Goal: Task Accomplishment & Management: Manage account settings

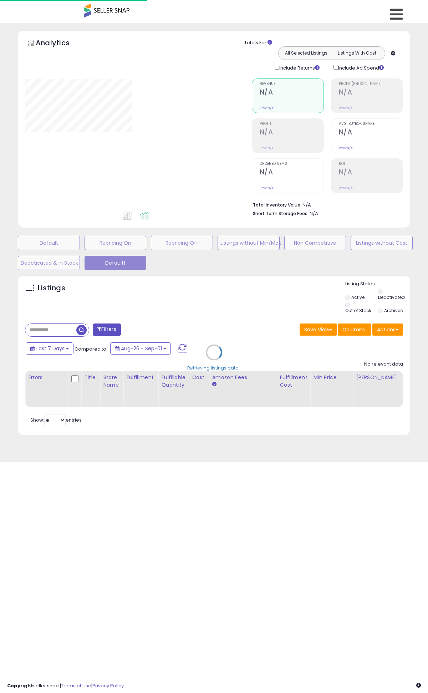
type input "******"
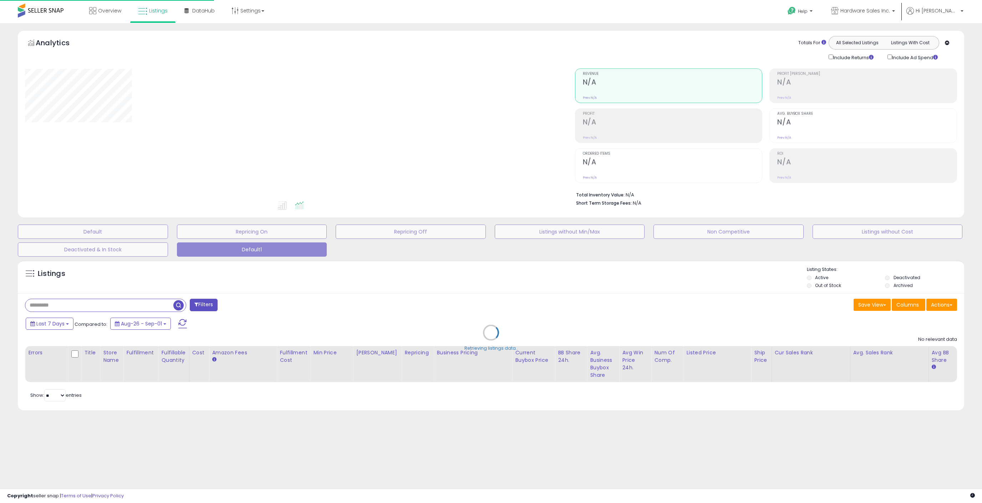
type input "******"
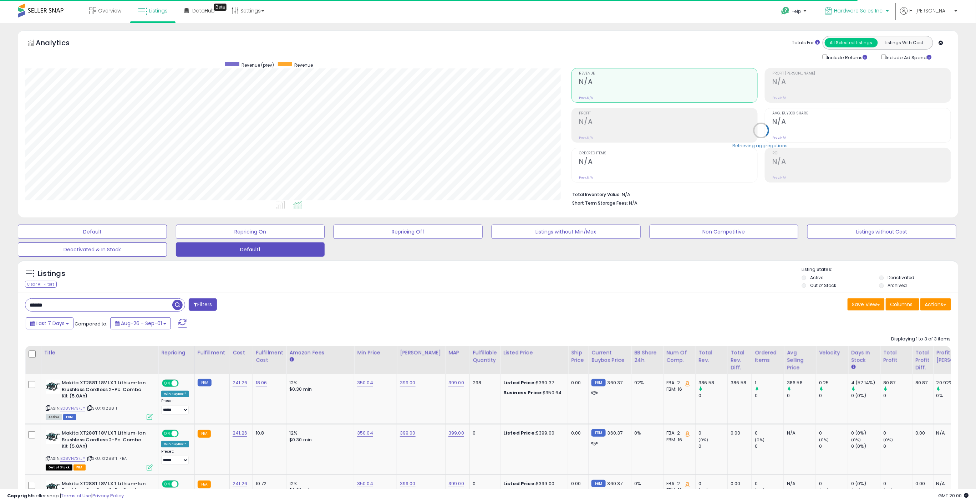
scroll to position [146, 546]
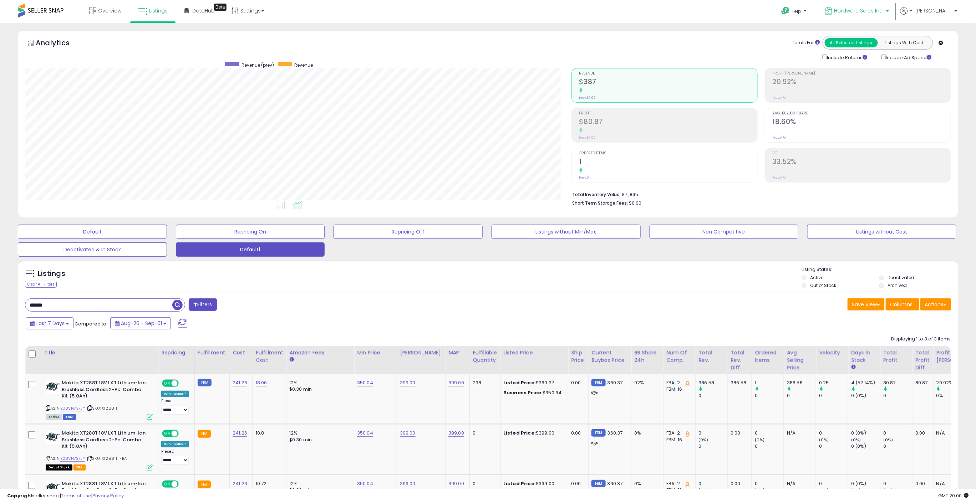
click at [884, 10] on span "Hardware Sales Inc." at bounding box center [859, 10] width 50 height 7
click at [939, 12] on span "Hi [PERSON_NAME]" at bounding box center [930, 10] width 43 height 7
click at [520, 312] on div "Save View Save As New View Update Current View Columns Actions Import Export Vi…" at bounding box center [722, 306] width 468 height 14
click at [259, 11] on link "Settings" at bounding box center [248, 10] width 44 height 21
click at [251, 37] on link "Store settings" at bounding box center [249, 36] width 32 height 7
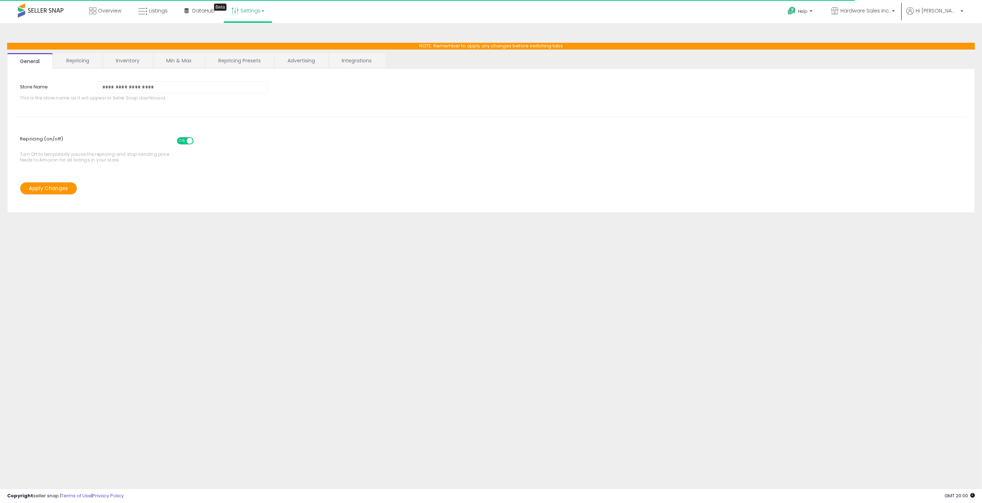
click at [86, 61] on link "Repricing" at bounding box center [77, 60] width 49 height 15
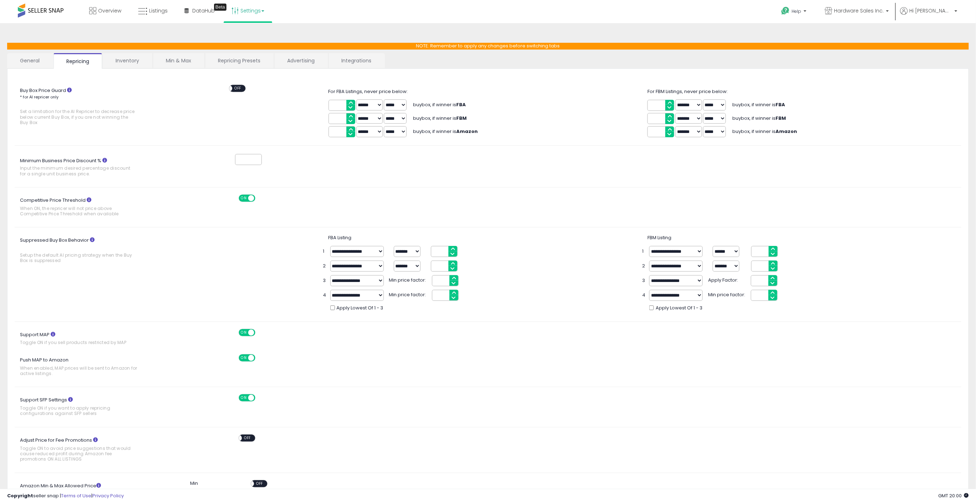
click at [136, 60] on link "Inventory" at bounding box center [127, 60] width 49 height 15
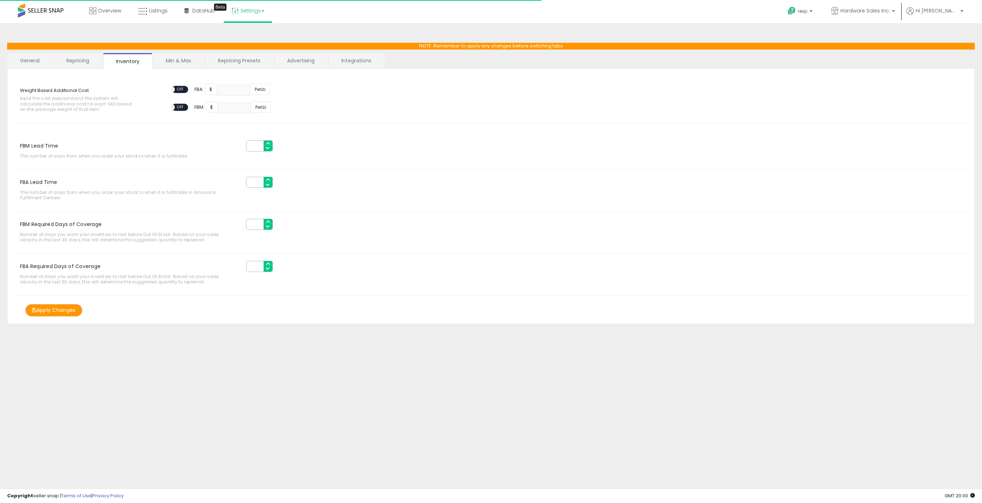
click at [193, 60] on link "Min & Max" at bounding box center [178, 60] width 51 height 15
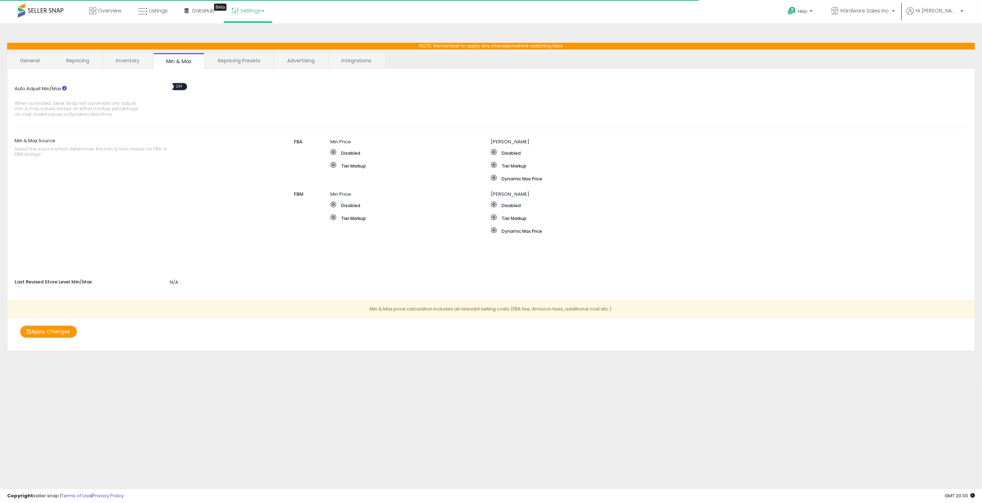
click at [250, 61] on link "Repricing Presets" at bounding box center [239, 60] width 68 height 15
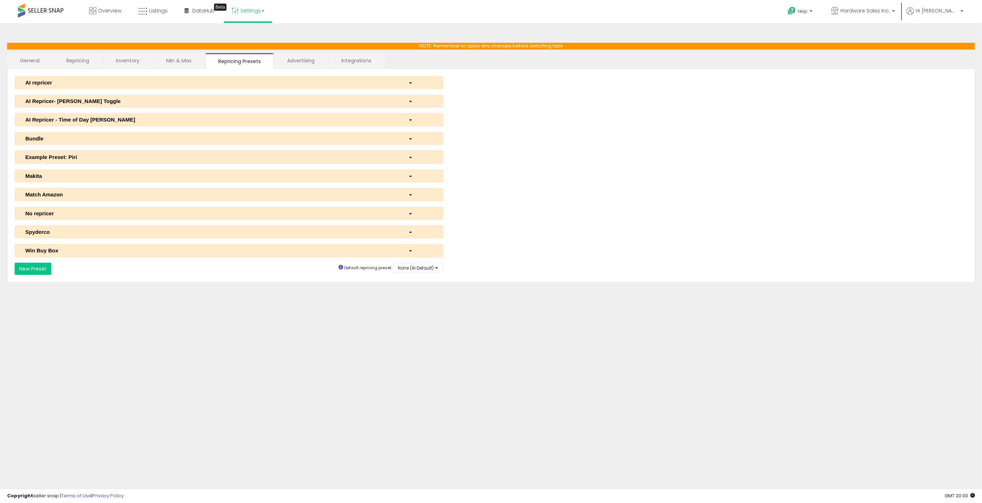
click at [62, 170] on button "Makita" at bounding box center [229, 175] width 429 height 13
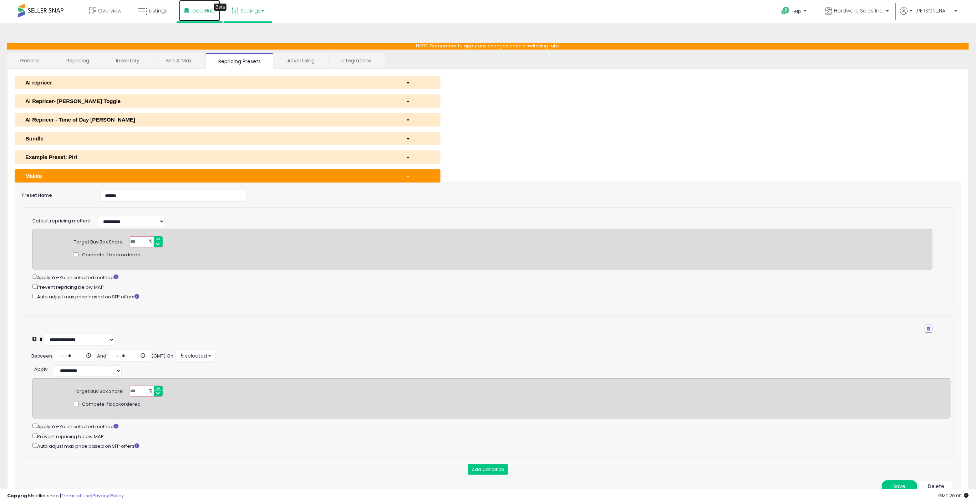
click at [195, 12] on span "DataHub" at bounding box center [203, 10] width 22 height 7
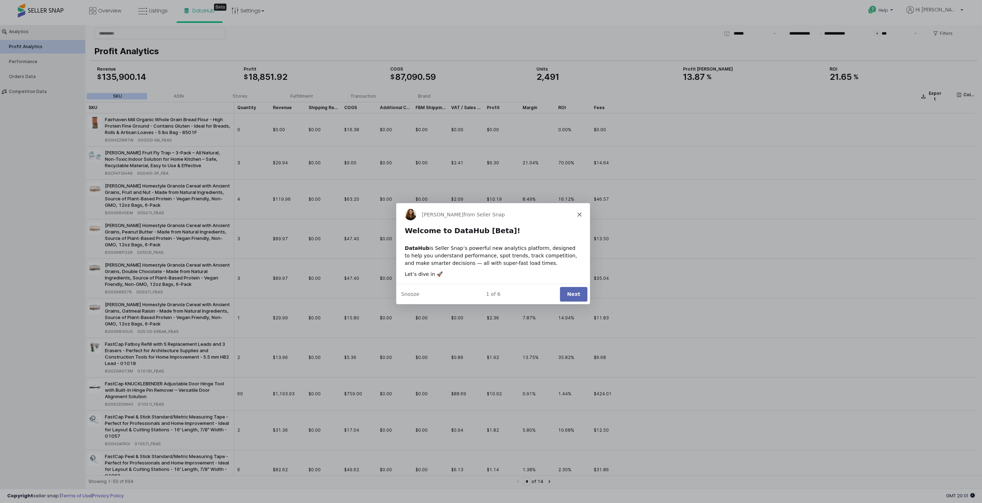
click at [582, 296] on button "Next" at bounding box center [572, 293] width 27 height 15
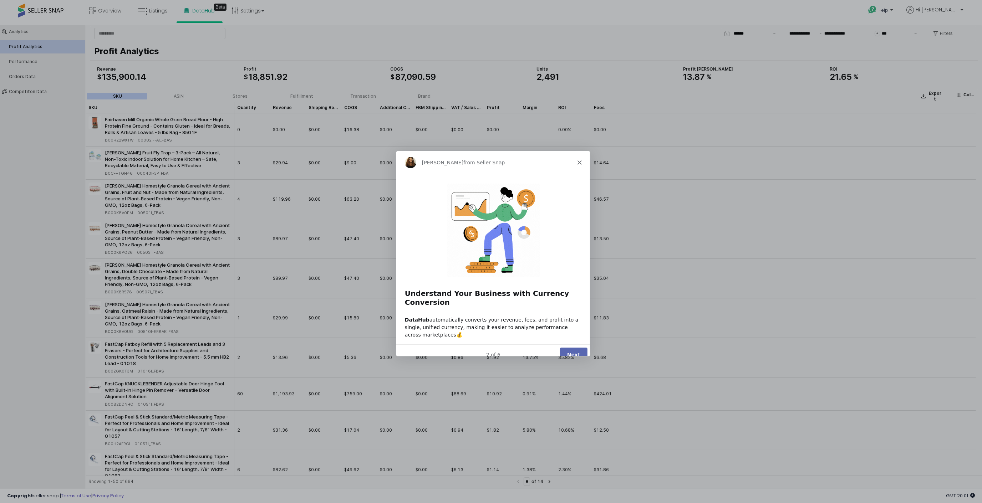
click at [578, 347] on button "Next" at bounding box center [572, 354] width 27 height 15
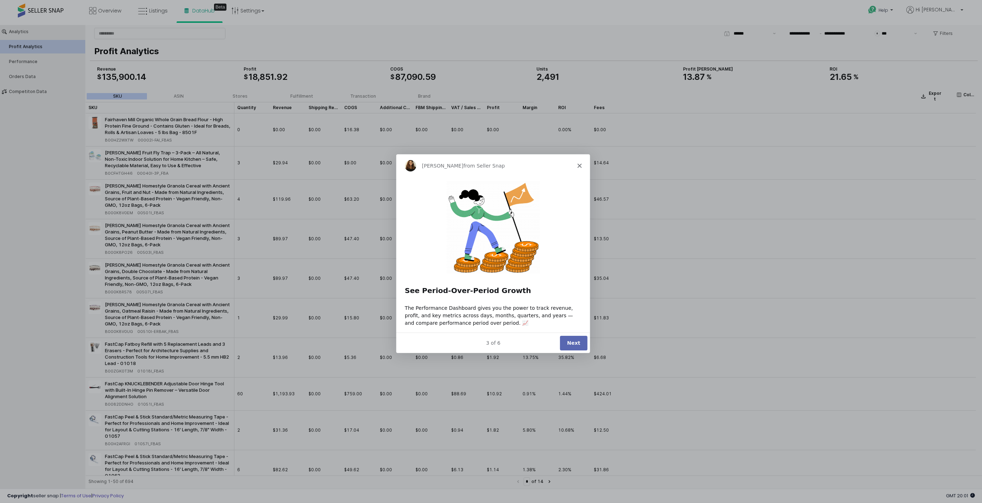
click at [576, 342] on button "Next" at bounding box center [572, 342] width 27 height 15
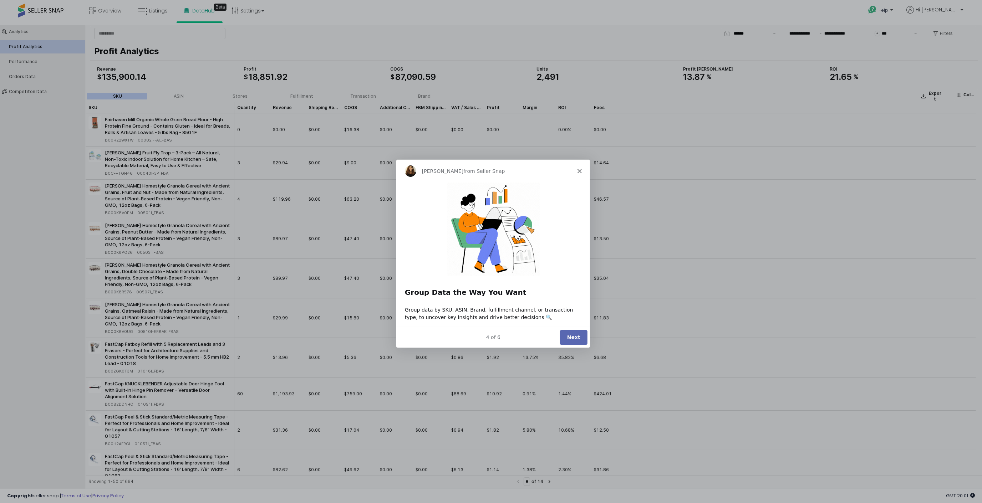
click at [576, 342] on button "Next" at bounding box center [572, 337] width 27 height 15
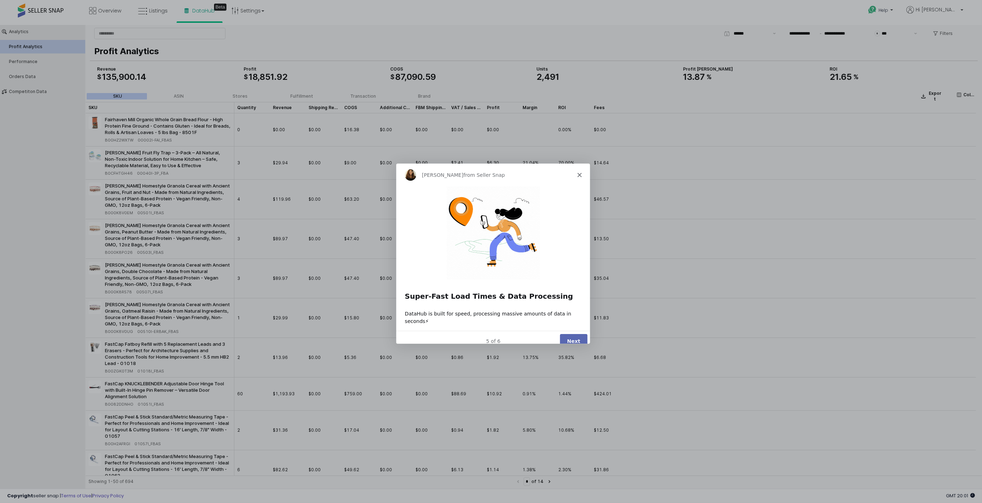
click at [573, 333] on button "Next" at bounding box center [572, 340] width 27 height 15
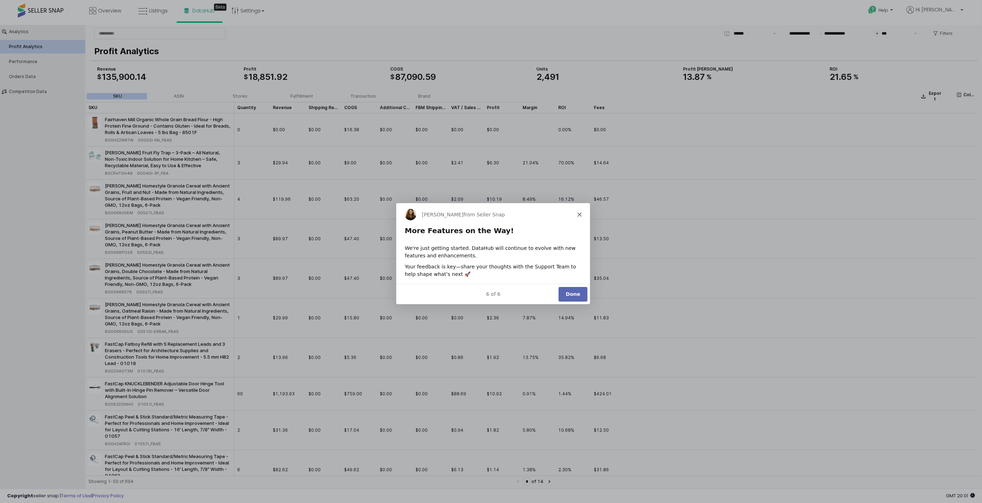
click at [571, 291] on button "Done" at bounding box center [572, 293] width 29 height 15
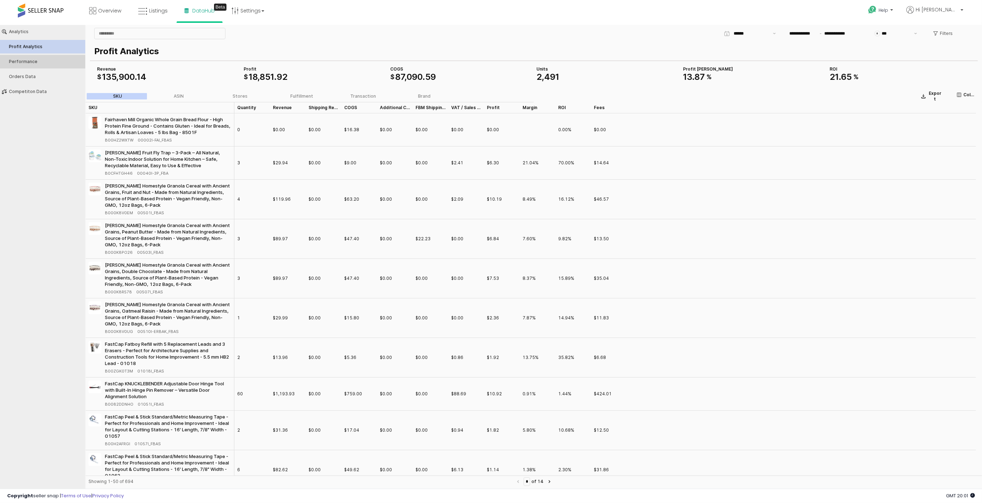
click at [21, 62] on div "Performance" at bounding box center [46, 61] width 75 height 5
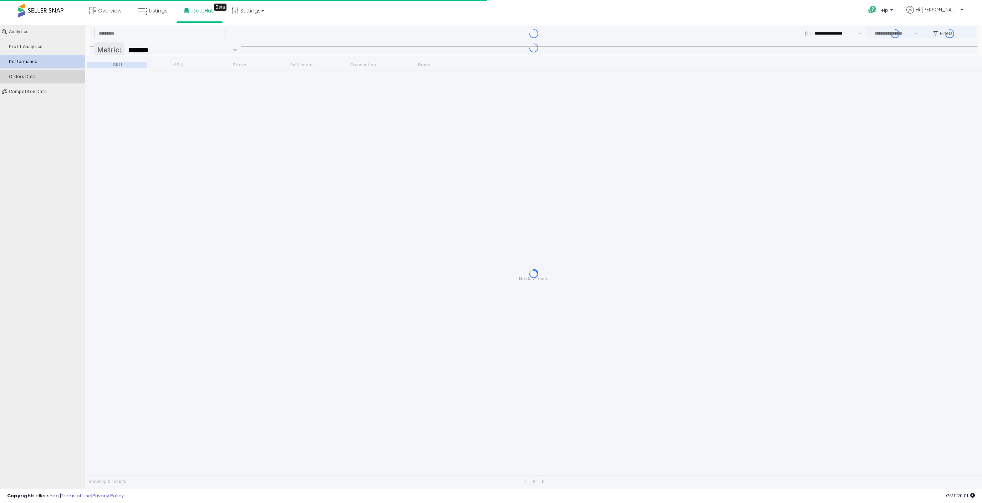
type input "***"
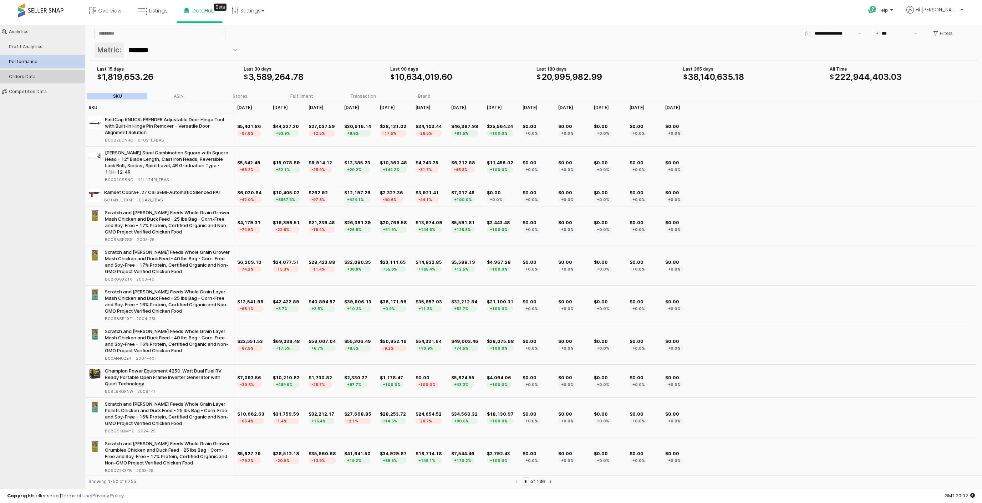
click at [24, 77] on div "Orders Data" at bounding box center [46, 76] width 75 height 5
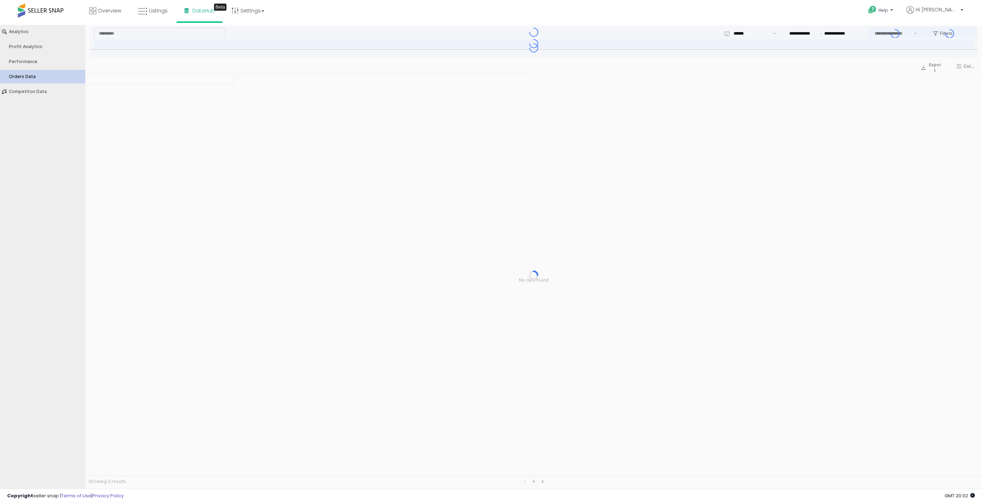
type input "***"
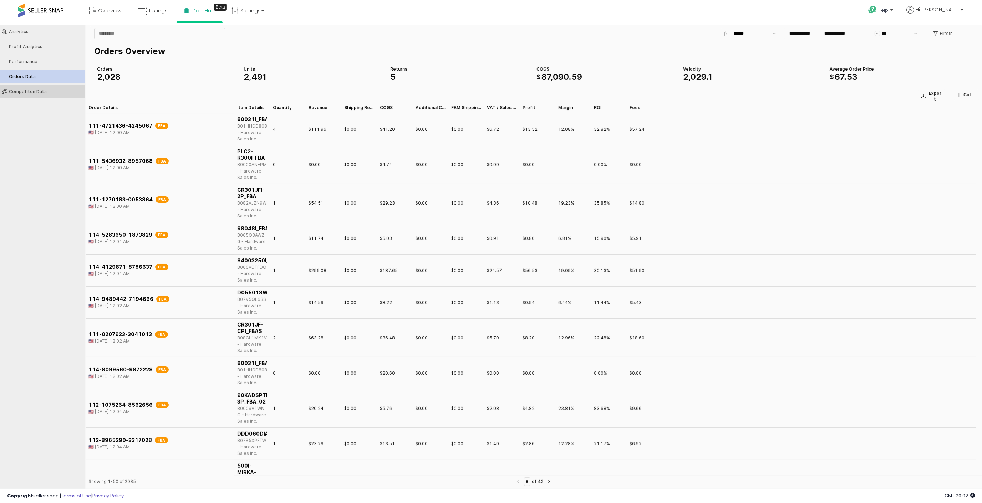
click at [29, 93] on div "Competiton Data" at bounding box center [46, 91] width 75 height 5
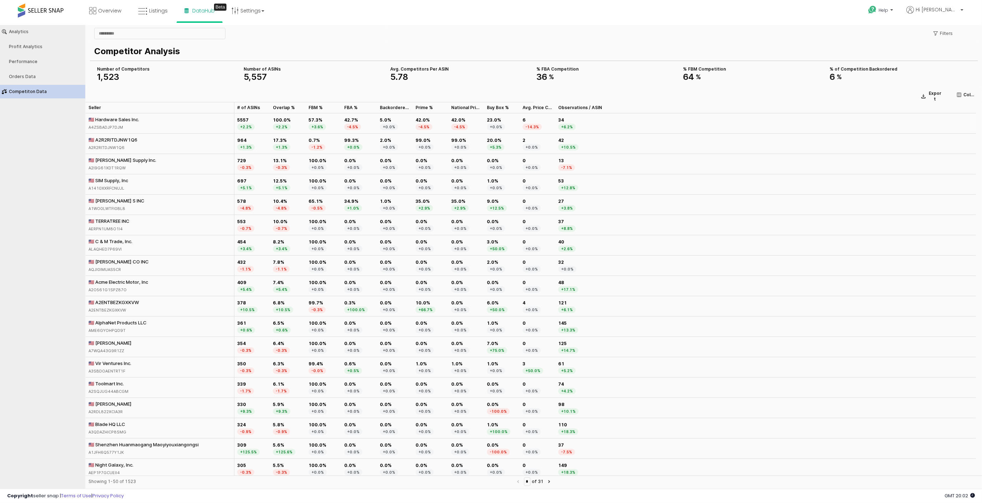
click at [105, 122] on div "🇺🇸 Hardware Sales Inc." at bounding box center [113, 119] width 51 height 6
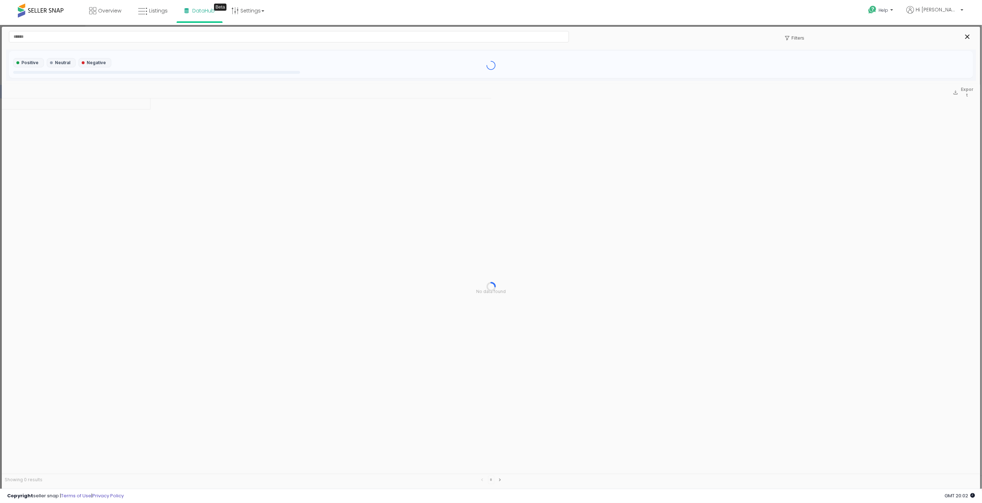
click at [108, 119] on div at bounding box center [491, 286] width 978 height 406
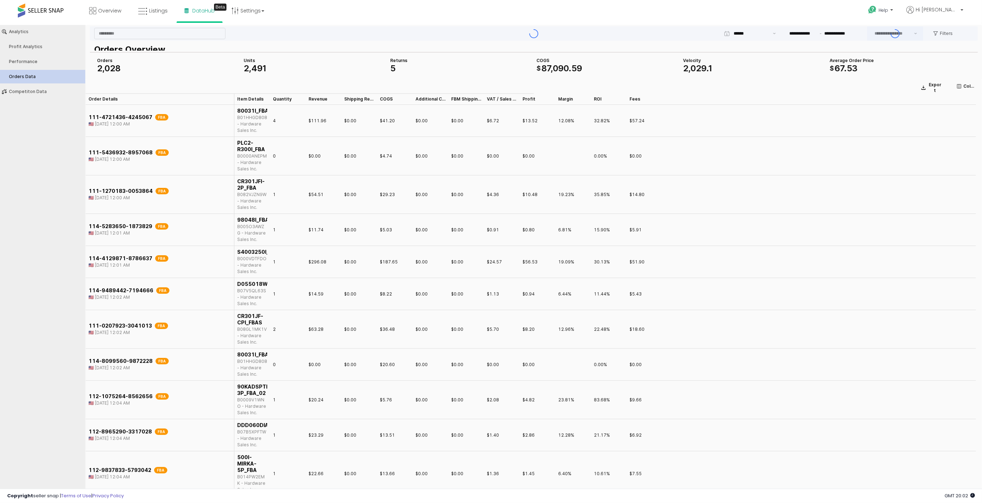
type input "***"
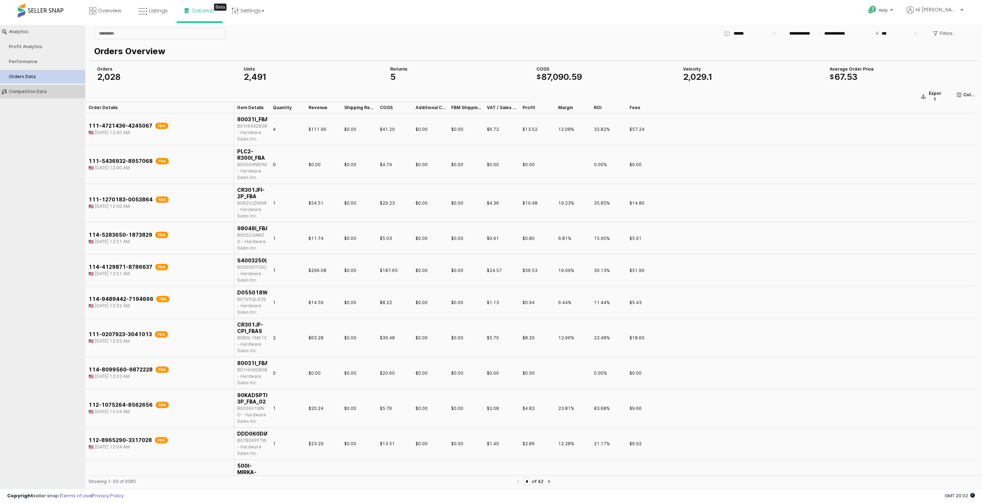
click at [23, 94] on button "Competiton Data" at bounding box center [43, 92] width 90 height 14
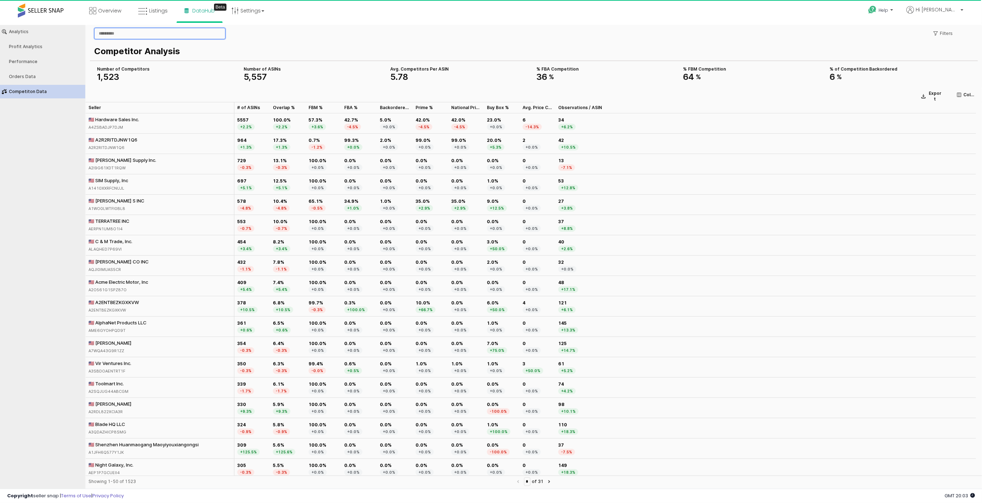
click at [114, 32] on input "App Frame" at bounding box center [160, 33] width 131 height 11
type input "*"
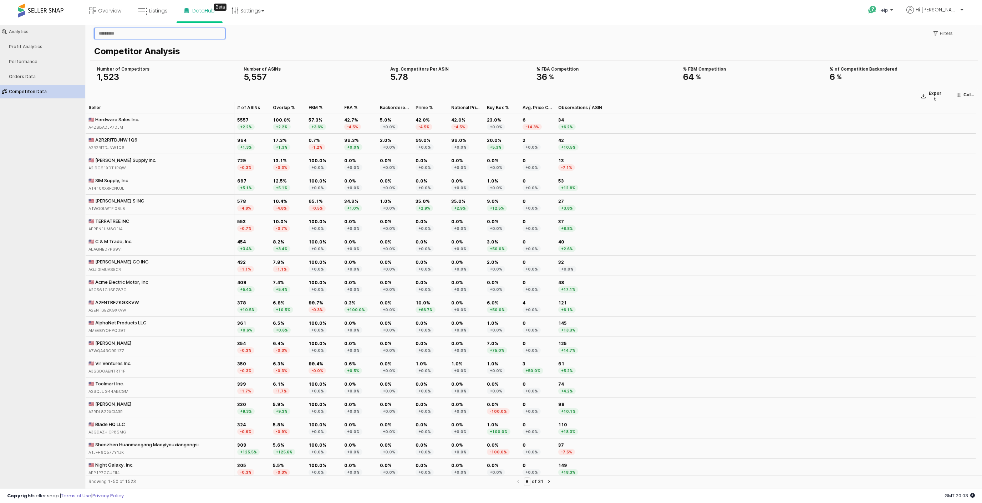
click at [116, 33] on input "App Frame" at bounding box center [160, 33] width 131 height 11
paste input "**********"
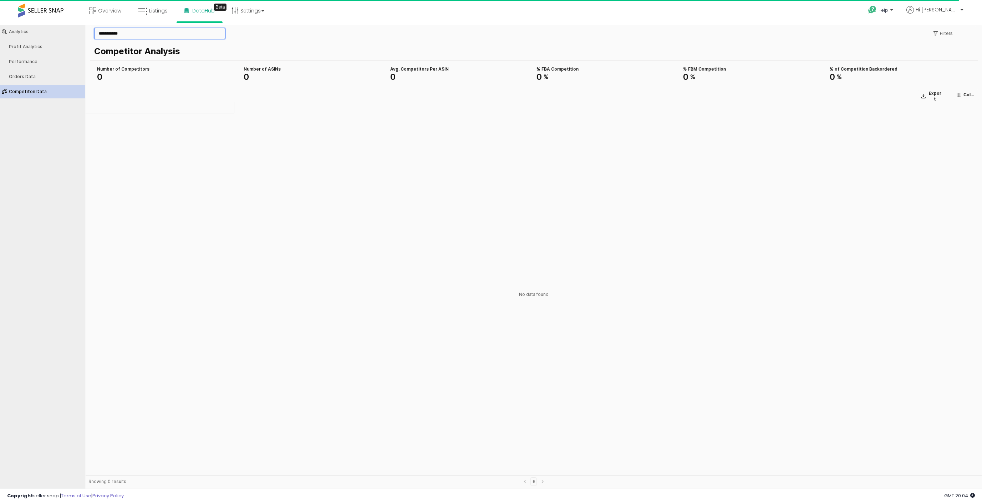
drag, startPoint x: 136, startPoint y: 30, endPoint x: 36, endPoint y: 15, distance: 101.6
click at [36, 25] on html "**********" at bounding box center [491, 258] width 982 height 466
paste input "App Frame"
type input "**********"
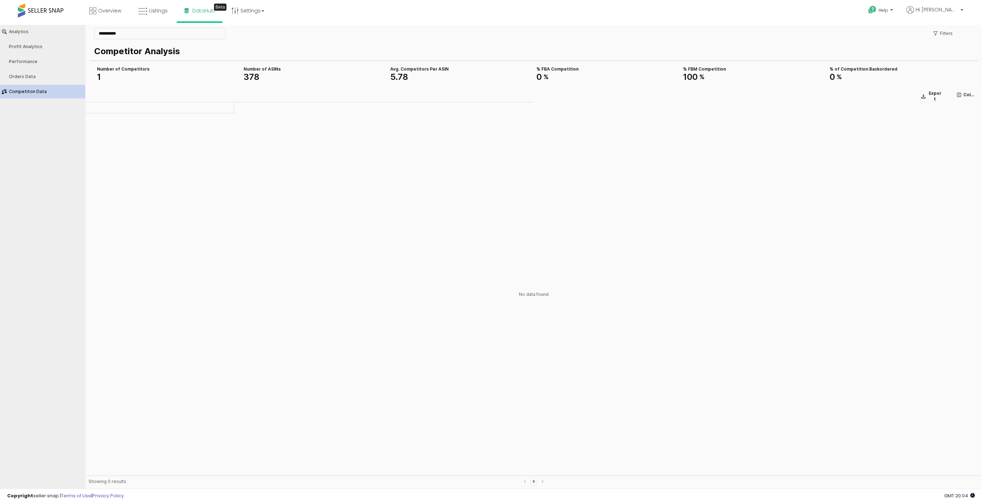
click at [100, 76] on span "1" at bounding box center [99, 76] width 4 height 10
click at [105, 65] on div "Number of Competitors 1" at bounding box center [167, 73] width 147 height 17
drag, startPoint x: 138, startPoint y: 67, endPoint x: 240, endPoint y: 75, distance: 102.7
click at [138, 67] on div "Number of Competitors" at bounding box center [167, 69] width 141 height 6
click at [256, 77] on span "378" at bounding box center [252, 76] width 16 height 10
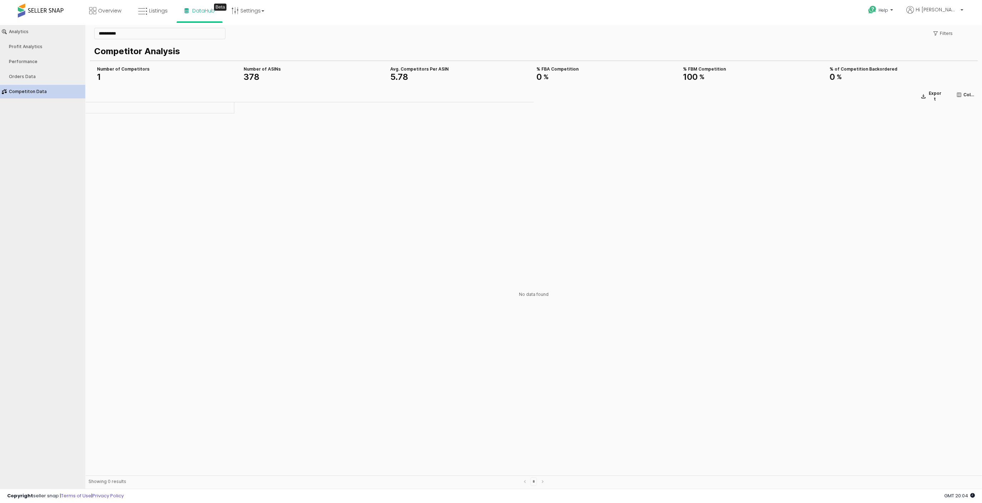
click at [398, 70] on div "Avg. Competitors Per ASIN 5 . 78" at bounding box center [460, 73] width 141 height 14
click at [45, 6] on span at bounding box center [41, 11] width 46 height 14
click at [46, 13] on span at bounding box center [41, 11] width 46 height 14
click at [107, 11] on span "Overview" at bounding box center [109, 10] width 23 height 7
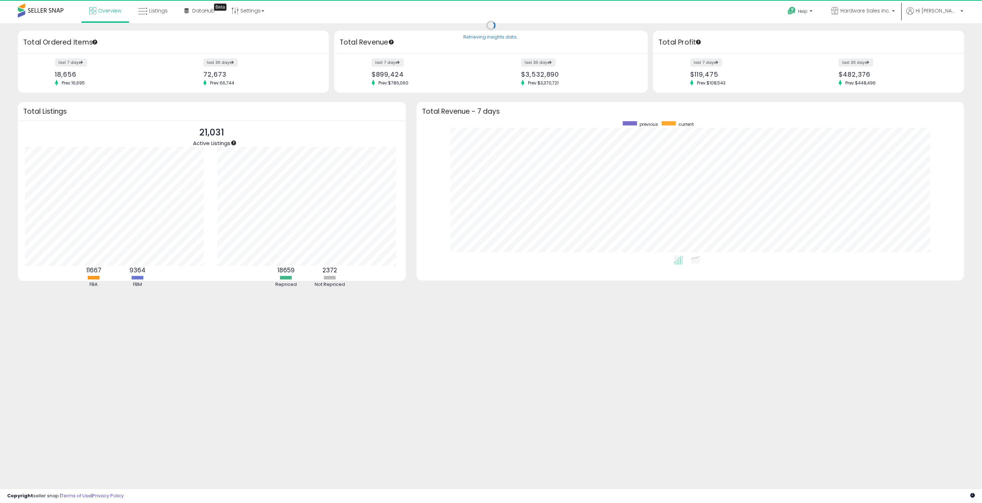
scroll to position [134, 533]
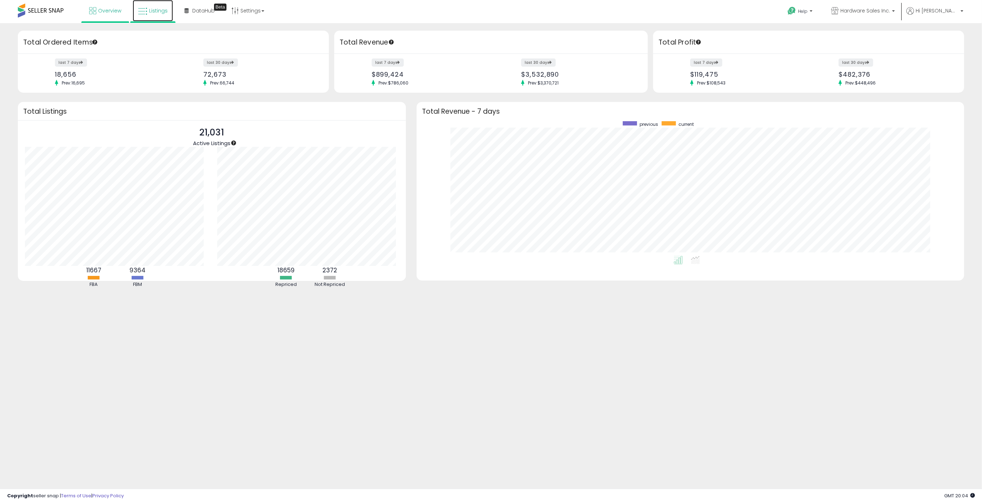
click at [149, 11] on span "Listings" at bounding box center [158, 10] width 19 height 7
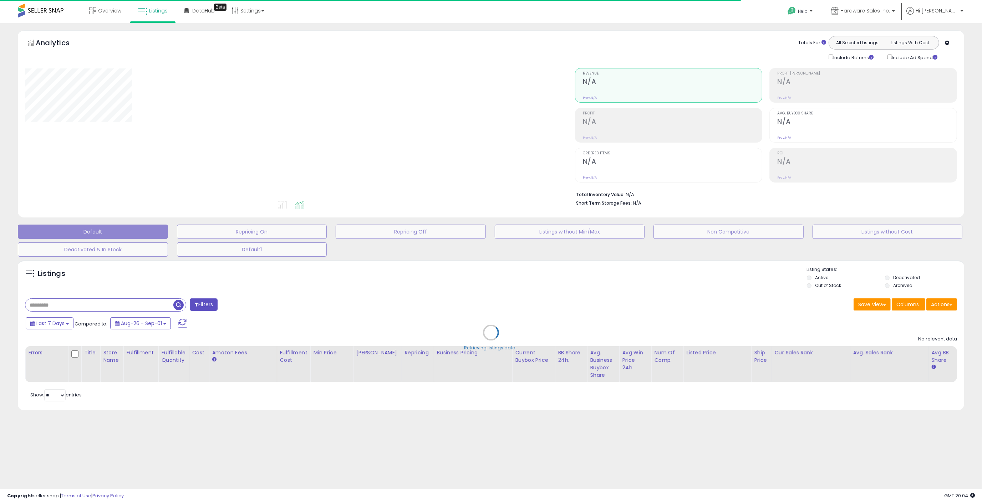
type input "*******"
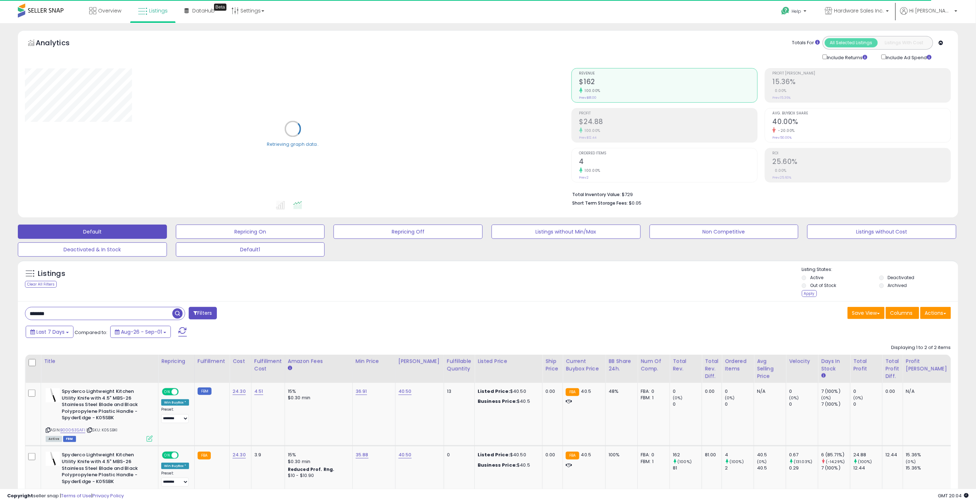
click at [884, 286] on li "Archived" at bounding box center [917, 286] width 77 height 8
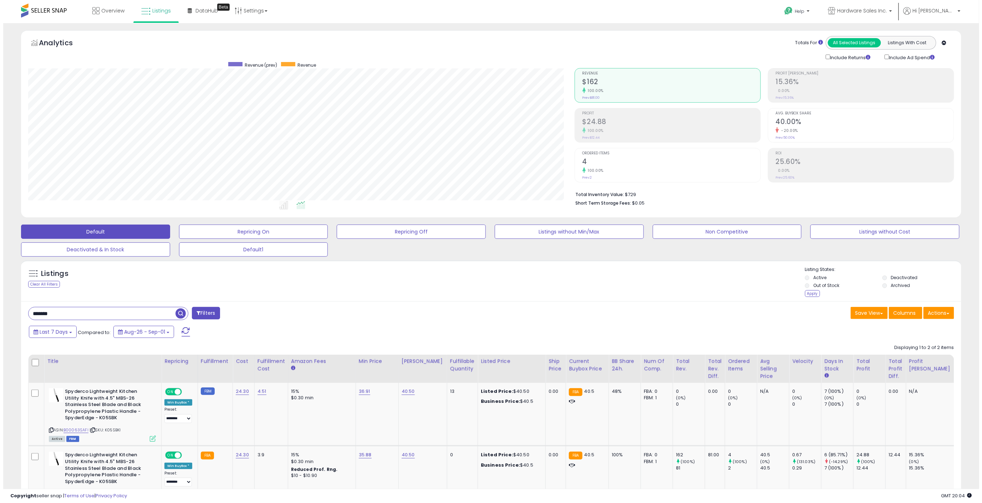
scroll to position [146, 546]
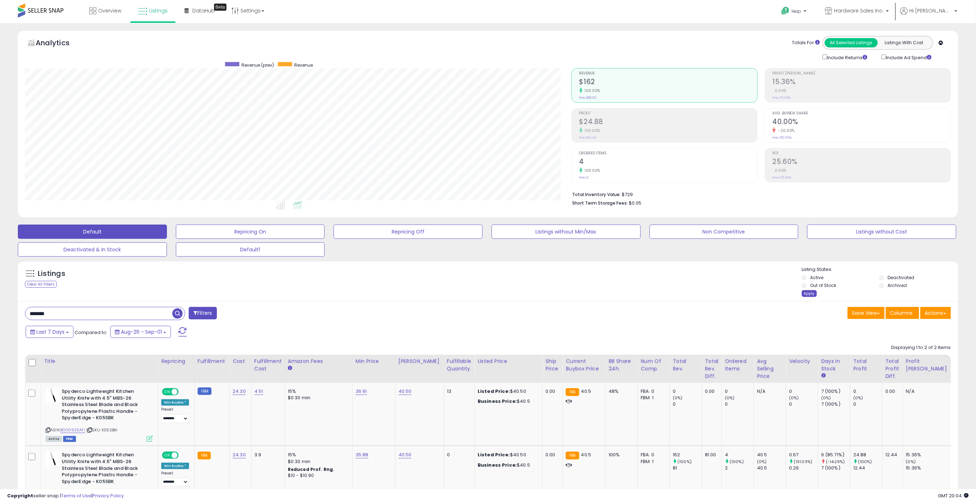
click at [807, 296] on div "Apply" at bounding box center [809, 293] width 15 height 7
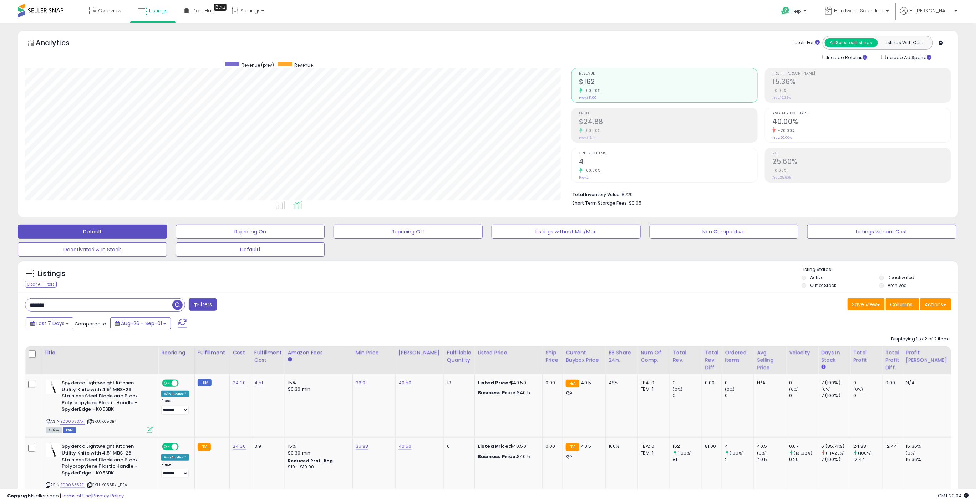
scroll to position [146, 546]
